Goal: Check status: Check status

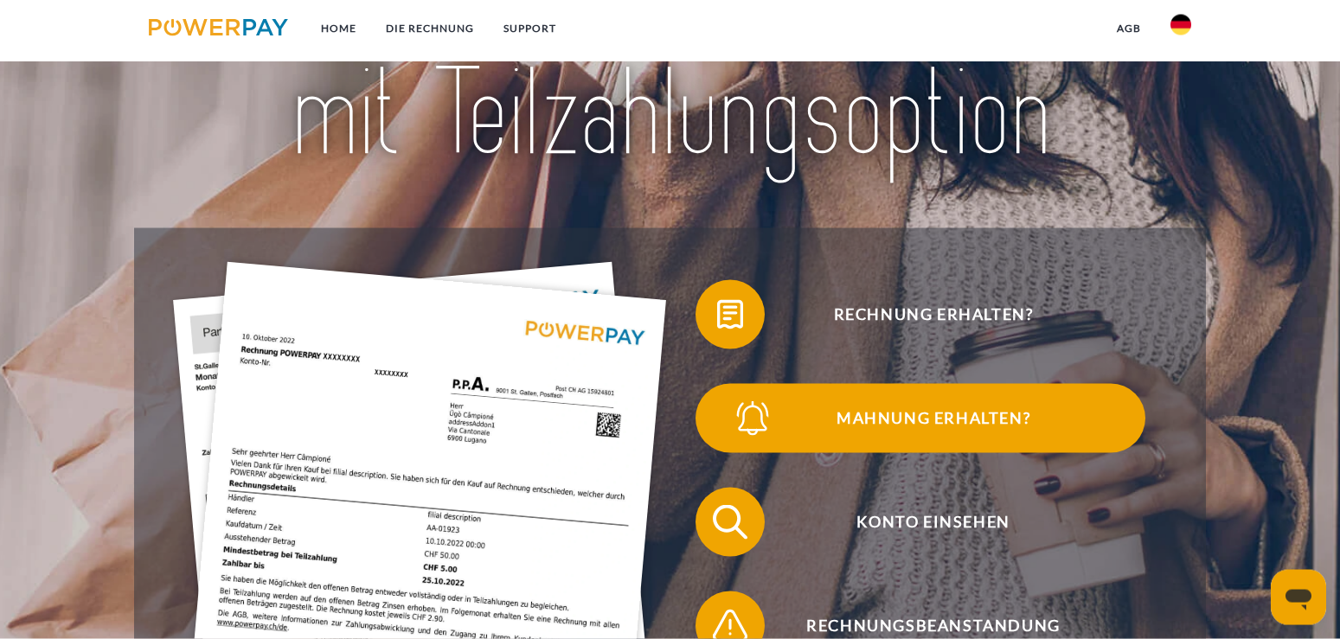
scroll to position [265, 0]
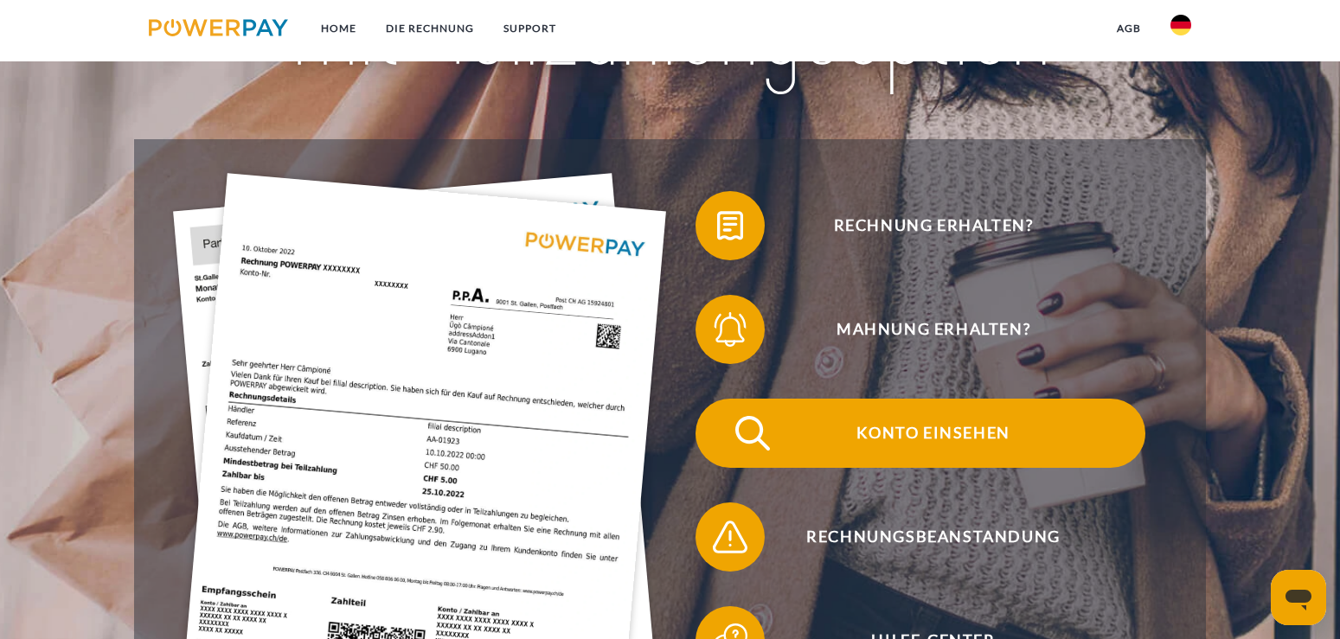
click at [948, 430] on span "Konto einsehen" at bounding box center [934, 433] width 424 height 69
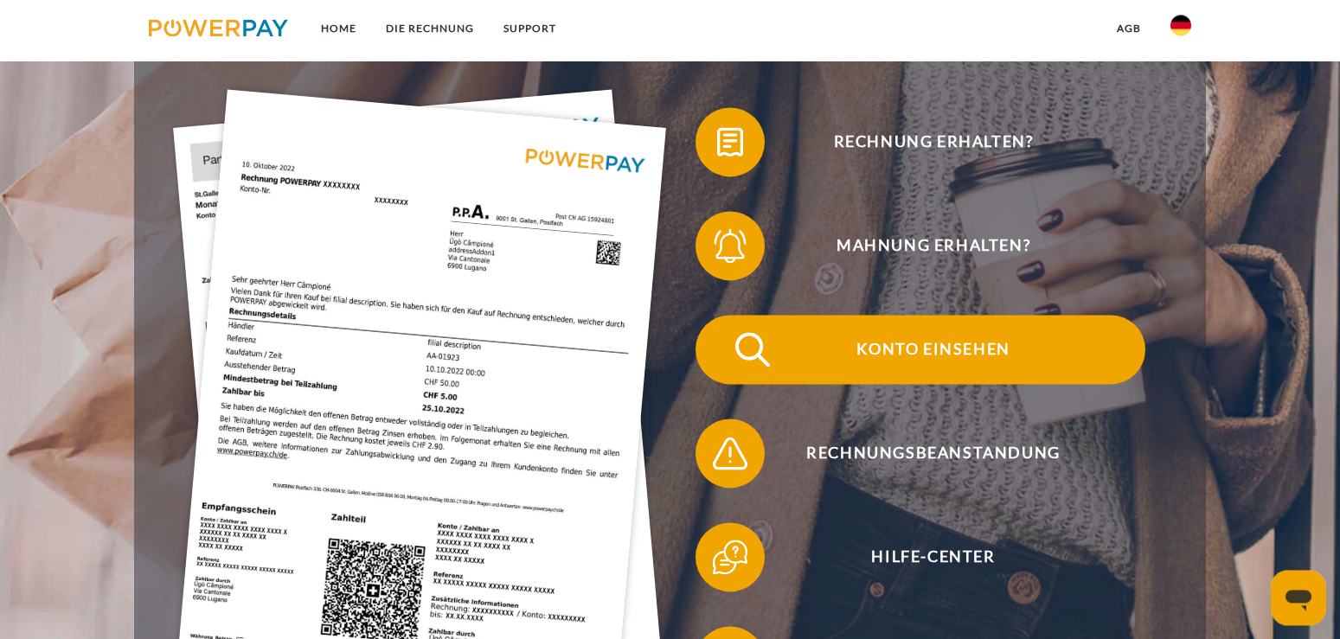
scroll to position [353, 0]
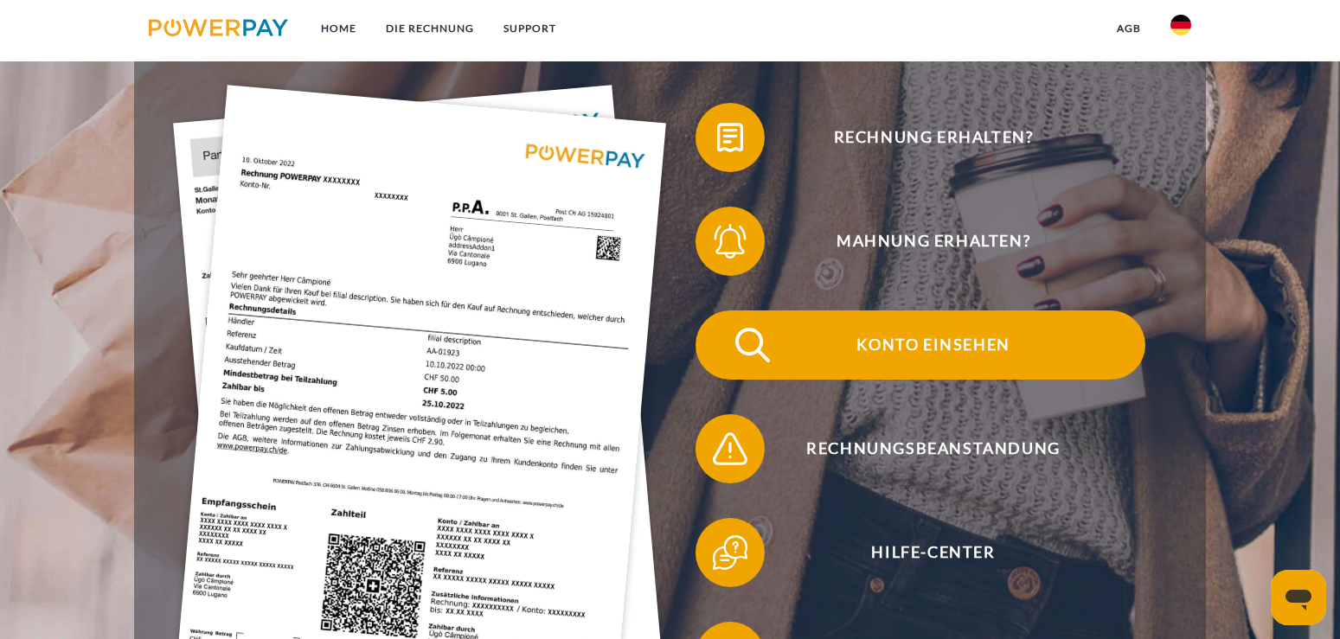
click at [870, 328] on span "Konto einsehen" at bounding box center [934, 345] width 424 height 69
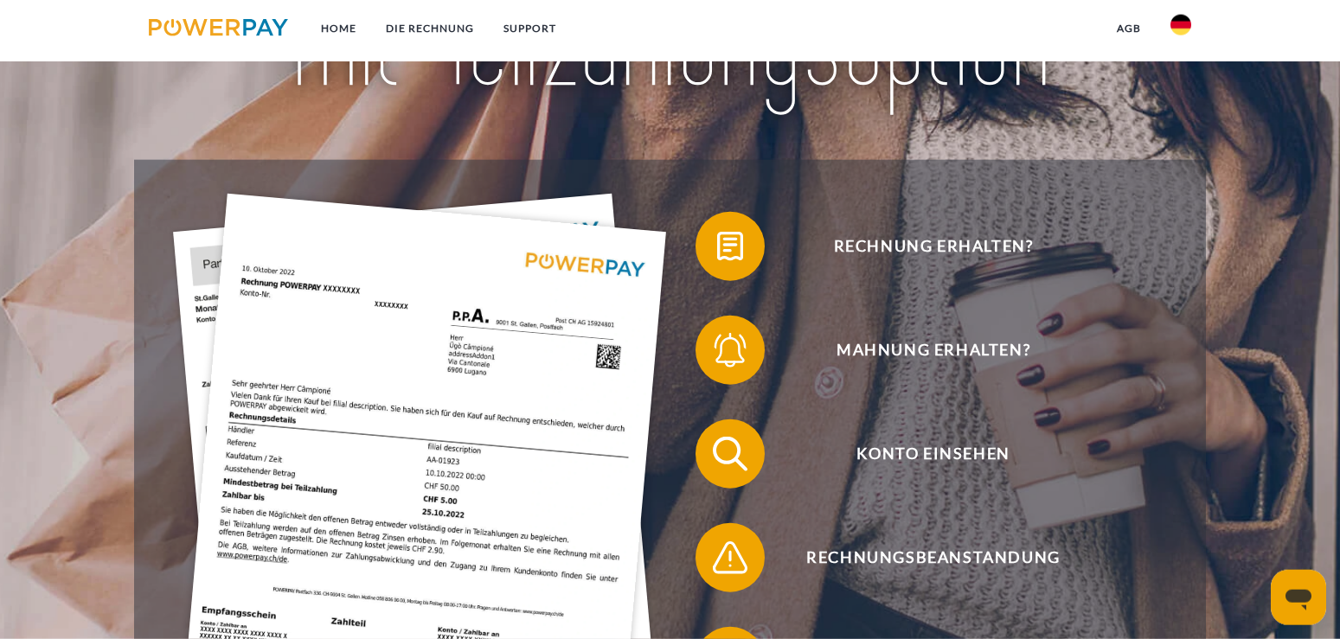
scroll to position [265, 0]
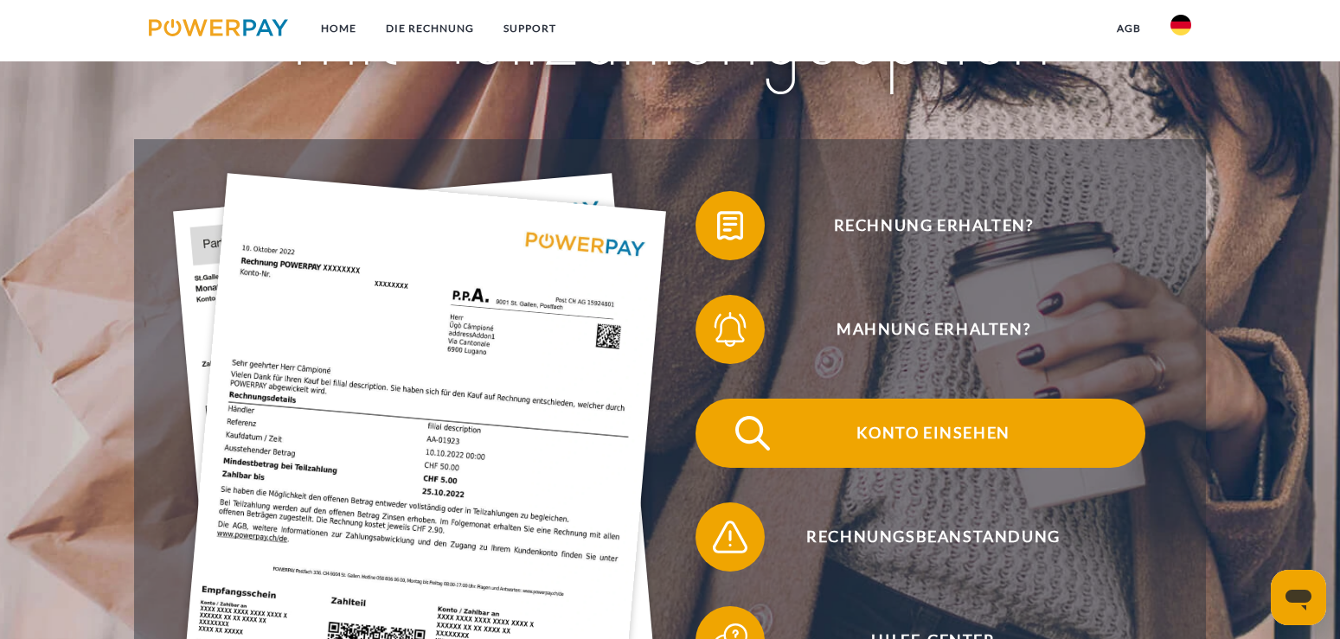
click at [896, 431] on span "Konto einsehen" at bounding box center [934, 433] width 424 height 69
